Goal: Check status: Check status

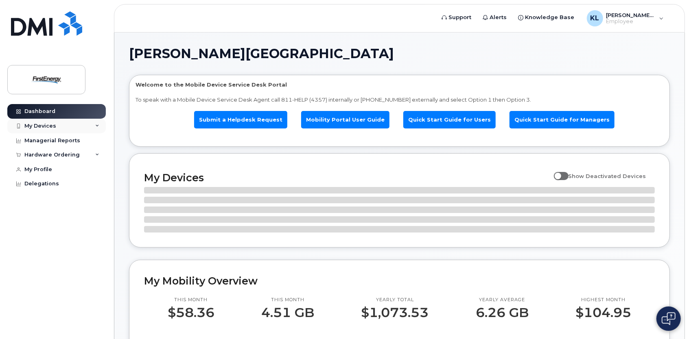
click at [46, 125] on div "My Devices" at bounding box center [40, 126] width 32 height 7
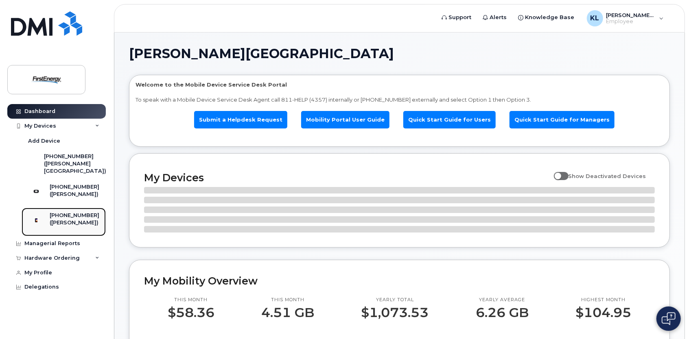
click at [66, 226] on div "([PERSON_NAME])" at bounding box center [75, 222] width 50 height 7
